Goal: Information Seeking & Learning: Check status

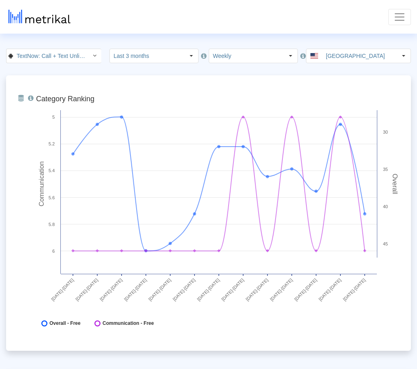
click at [404, 19] on span "Toggle navigation" at bounding box center [399, 17] width 12 height 12
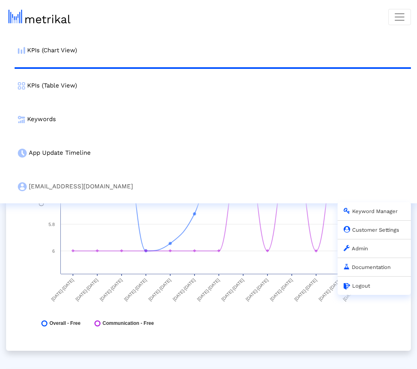
click at [361, 247] on link "Admin" at bounding box center [355, 248] width 24 height 6
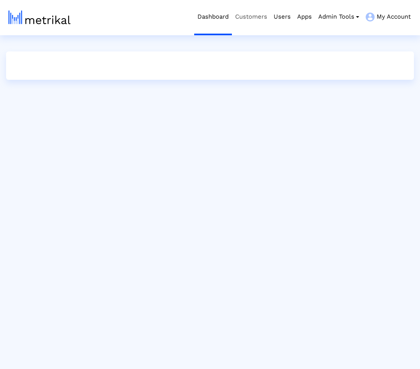
click at [253, 22] on link "Customers" at bounding box center [251, 17] width 38 height 34
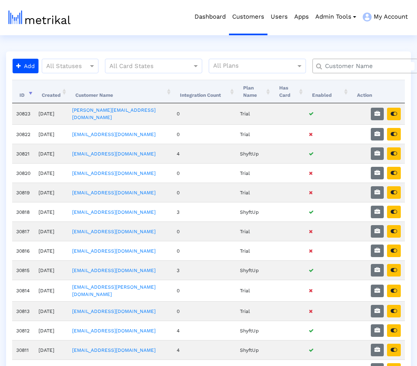
click at [358, 68] on input "text" at bounding box center [366, 66] width 95 height 9
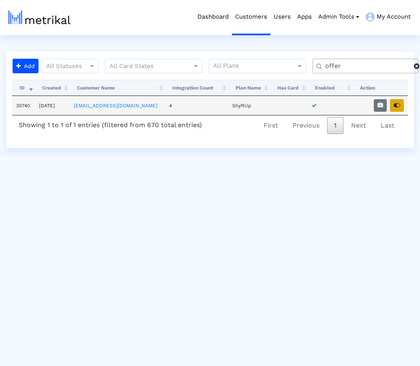
type input "offer"
click at [398, 108] on icon "button" at bounding box center [396, 105] width 6 height 6
click at [142, 40] on html "Dashboard Customers Users Apps Admin Tools Task Manager Subscription Manager Pl…" at bounding box center [210, 74] width 420 height 148
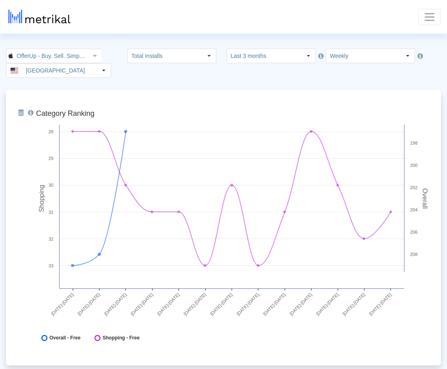
click at [419, 21] on span "Toggle navigation" at bounding box center [429, 17] width 12 height 12
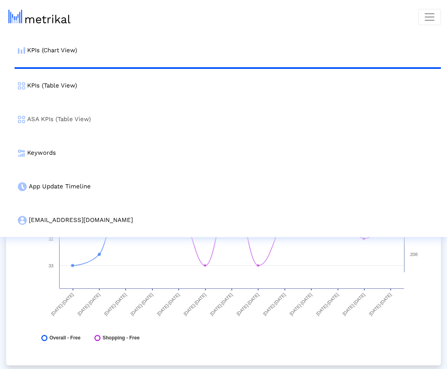
click at [97, 110] on link "ASA KPIs (Table View)" at bounding box center [228, 119] width 426 height 34
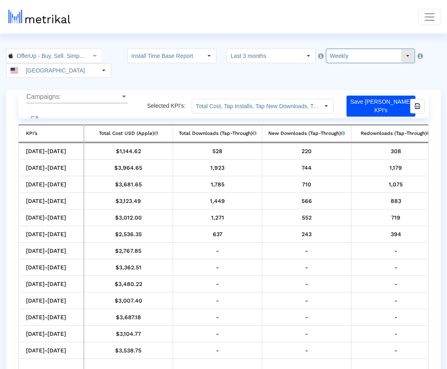
click at [338, 58] on input "Weekly" at bounding box center [363, 56] width 75 height 14
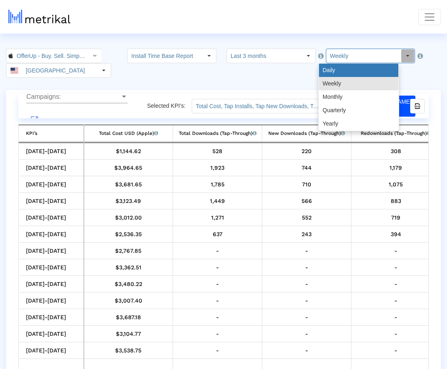
click at [341, 72] on div "Daily" at bounding box center [358, 70] width 79 height 13
type input "Daily"
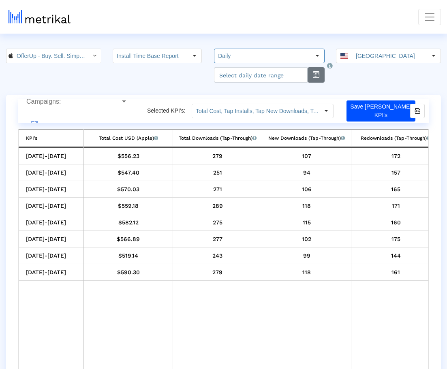
click at [315, 75] on button "button" at bounding box center [315, 74] width 17 height 15
select select "10"
select select "2025"
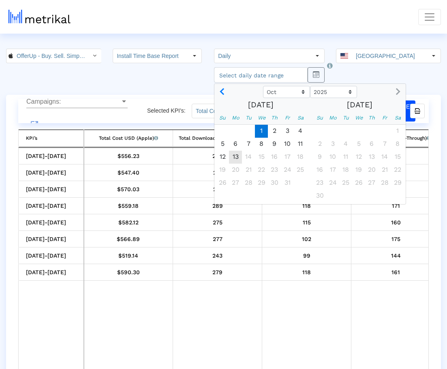
click at [257, 129] on span "1" at bounding box center [261, 131] width 13 height 13
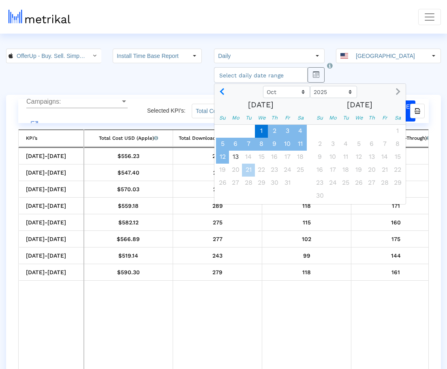
drag, startPoint x: 225, startPoint y: 156, endPoint x: 237, endPoint y: 174, distance: 21.6
click at [229, 156] on span "13" at bounding box center [235, 157] width 13 height 13
type input "2025-10-13"
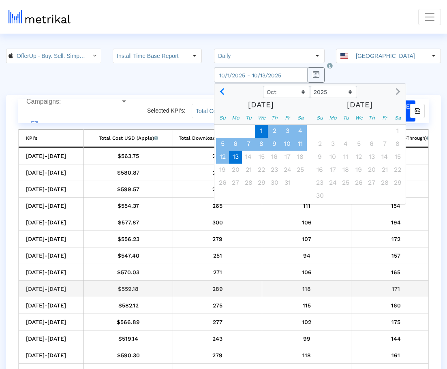
click at [298, 289] on div "118" at bounding box center [306, 288] width 83 height 11
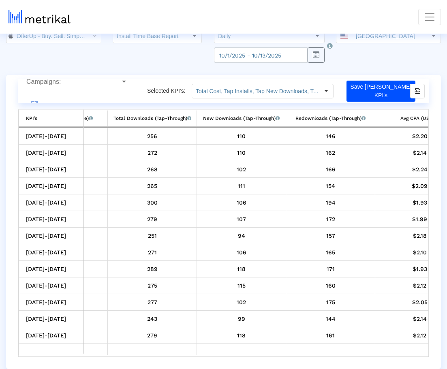
scroll to position [0, 101]
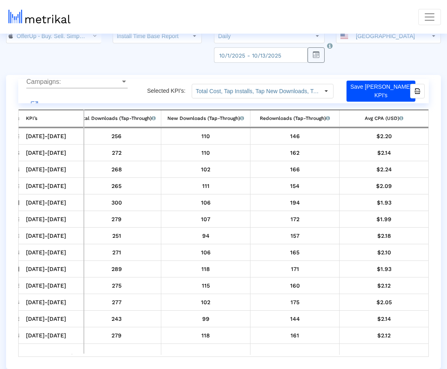
click at [121, 85] on div "Campaigns:" at bounding box center [123, 81] width 7 height 7
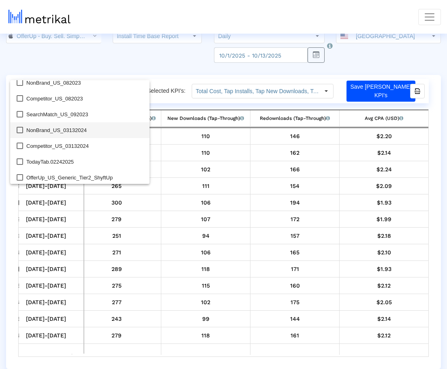
scroll to position [377, 0]
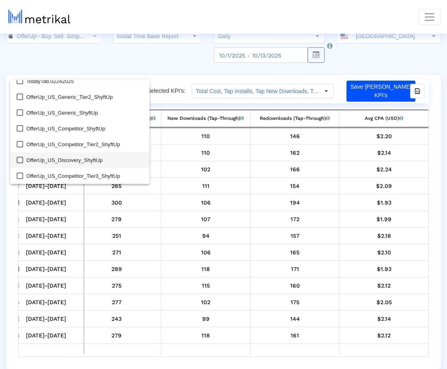
click at [19, 160] on mat-pseudo-checkbox at bounding box center [20, 160] width 6 height 6
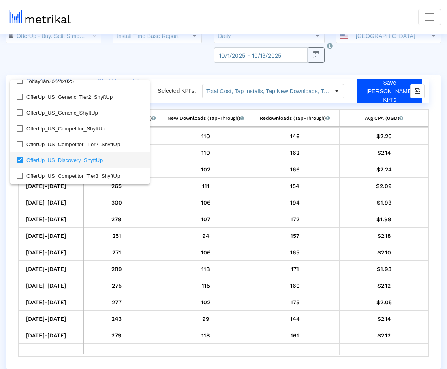
click at [340, 239] on div at bounding box center [223, 184] width 447 height 369
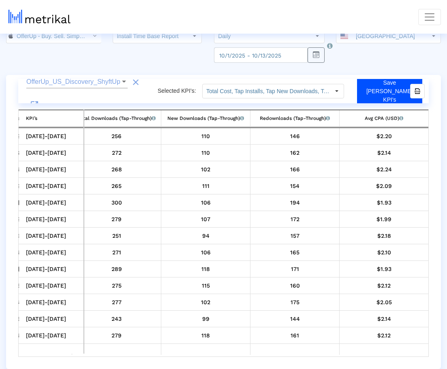
drag, startPoint x: 248, startPoint y: 353, endPoint x: 151, endPoint y: 347, distance: 97.0
click at [151, 348] on tr "Data grid" at bounding box center [173, 349] width 510 height 11
drag, startPoint x: 194, startPoint y: 318, endPoint x: 192, endPoint y: 326, distance: 7.6
click at [194, 318] on div "99" at bounding box center [205, 318] width 83 height 11
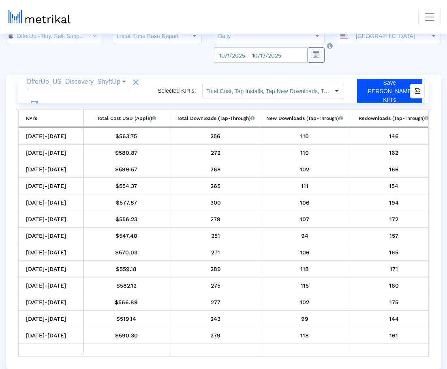
scroll to position [0, 0]
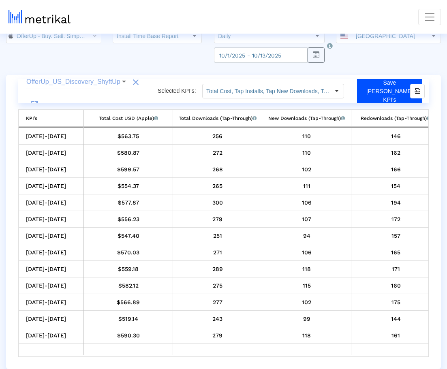
click at [39, 100] on mat-icon "launch" at bounding box center [35, 105] width 10 height 10
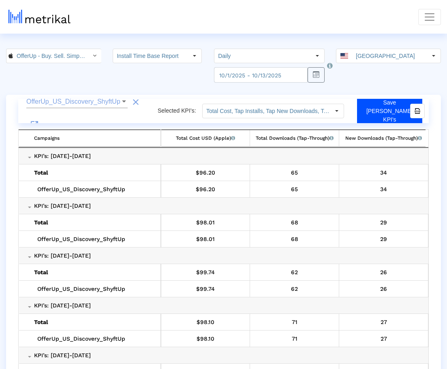
click at [30, 156] on div "Collapse" at bounding box center [28, 157] width 5 height 7
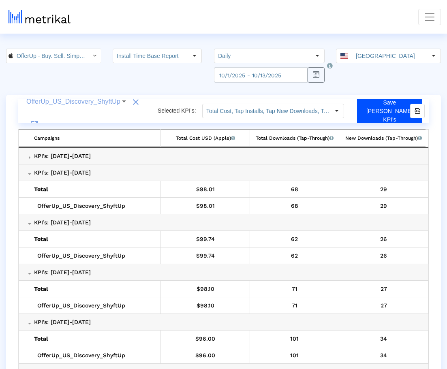
click at [29, 157] on div "Expand" at bounding box center [28, 157] width 5 height 7
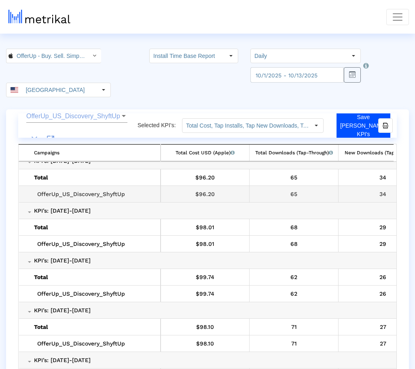
scroll to position [29, 0]
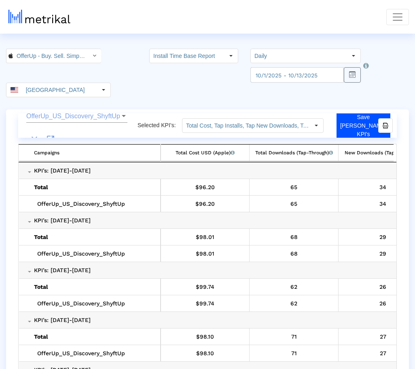
click at [39, 134] on mat-icon "clear" at bounding box center [35, 139] width 10 height 10
click at [136, 85] on crea-index "OfferUp - Buy. Sell. Simple. < 468996152 > Install Time Base Report Select how …" at bounding box center [207, 226] width 415 height 355
click at [2, 160] on div "Campaigns: Campaigns: launch Selected KPI’s: Total Cost, Tap Installs, Tap New …" at bounding box center [207, 256] width 415 height 294
click at [116, 113] on span "Campaigns:" at bounding box center [73, 116] width 94 height 7
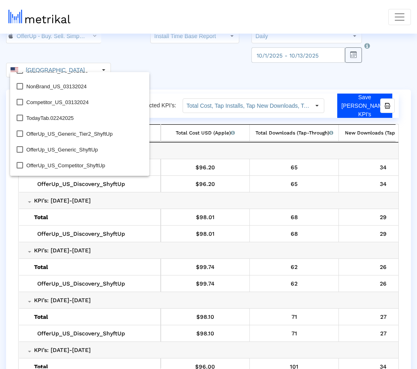
click at [86, 57] on div at bounding box center [208, 184] width 417 height 369
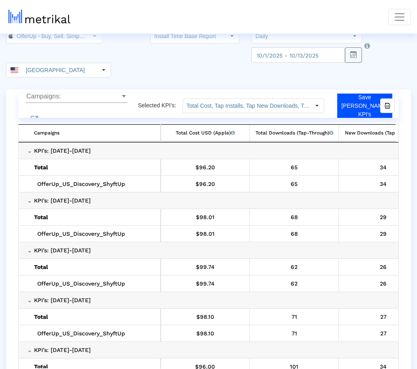
click at [106, 93] on span "Campaigns:" at bounding box center [73, 96] width 94 height 7
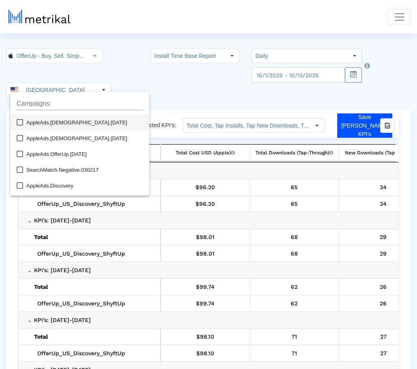
click at [119, 71] on div at bounding box center [208, 184] width 417 height 369
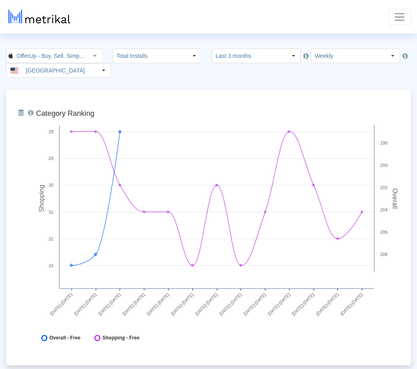
click at [399, 20] on span "Toggle navigation" at bounding box center [400, 17] width 12 height 12
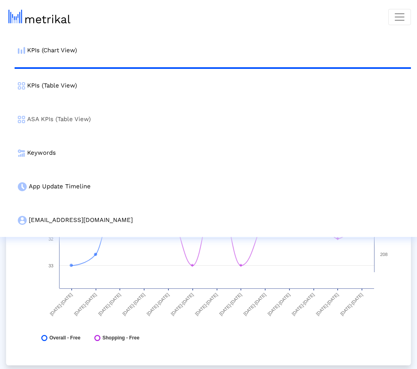
click at [68, 121] on link "ASA KPIs (Table View)" at bounding box center [213, 119] width 396 height 34
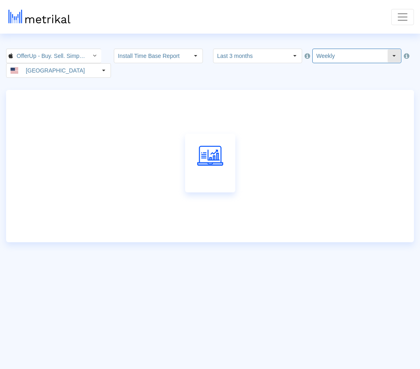
click at [388, 57] on div "Select" at bounding box center [394, 55] width 13 height 13
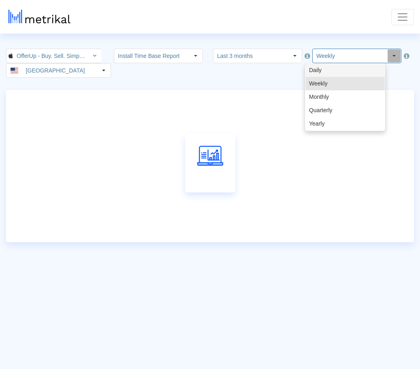
click at [354, 66] on div "Daily" at bounding box center [344, 70] width 79 height 13
type input "Daily"
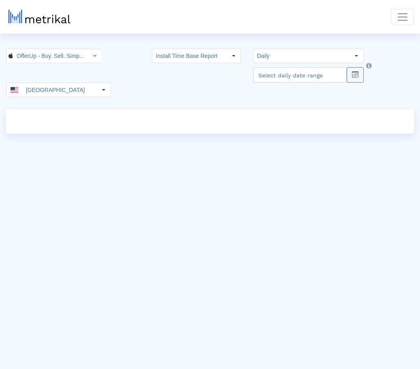
drag, startPoint x: 166, startPoint y: 355, endPoint x: 178, endPoint y: 316, distance: 40.3
click at [158, 88] on crea-index "OfferUp - Buy. Sell. Simple. < 468996152 > Install Time Base Report Select how …" at bounding box center [210, 91] width 420 height 85
